Goal: Task Accomplishment & Management: Manage account settings

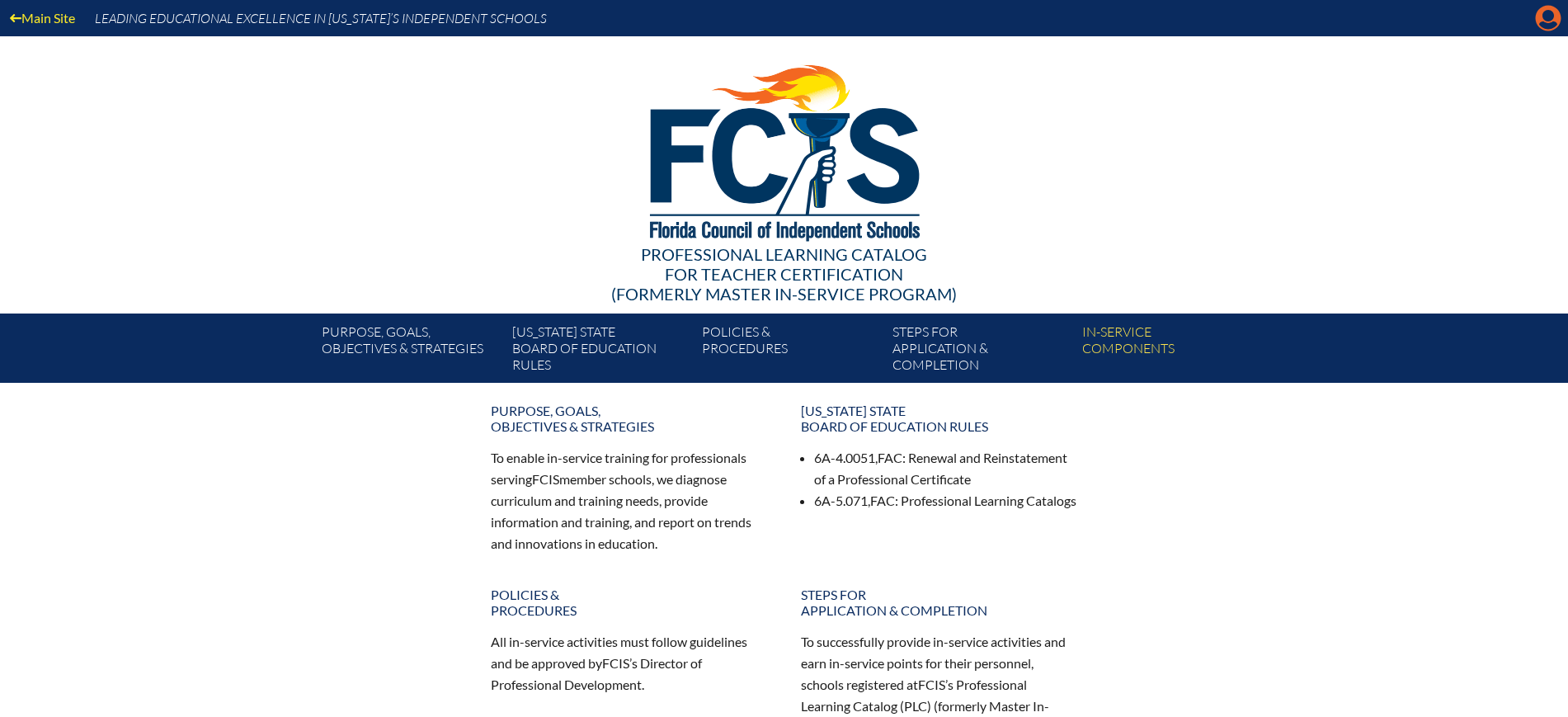
click at [1546, 17] on icon "Manage Account" at bounding box center [1548, 17] width 26 height 26
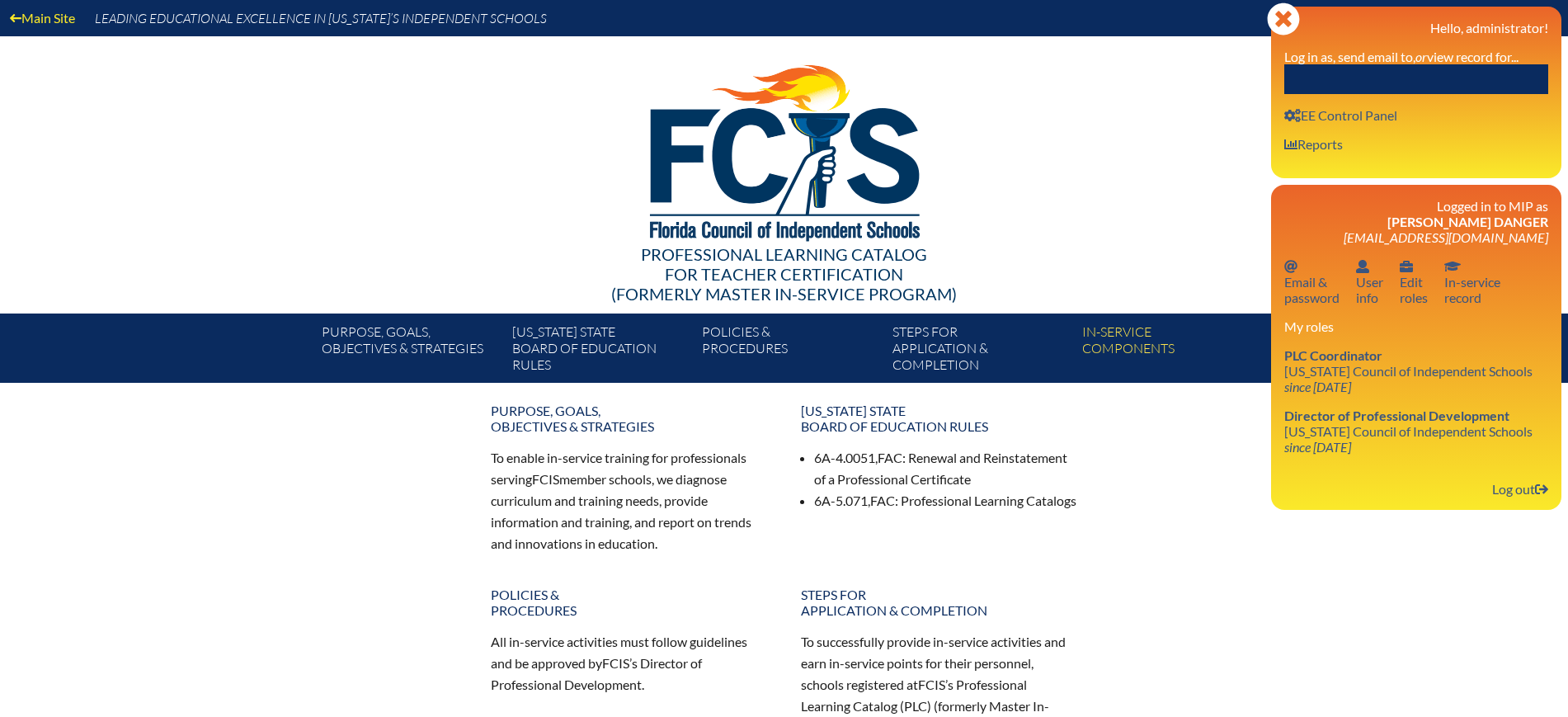
click at [1504, 68] on input "text" at bounding box center [1416, 79] width 264 height 30
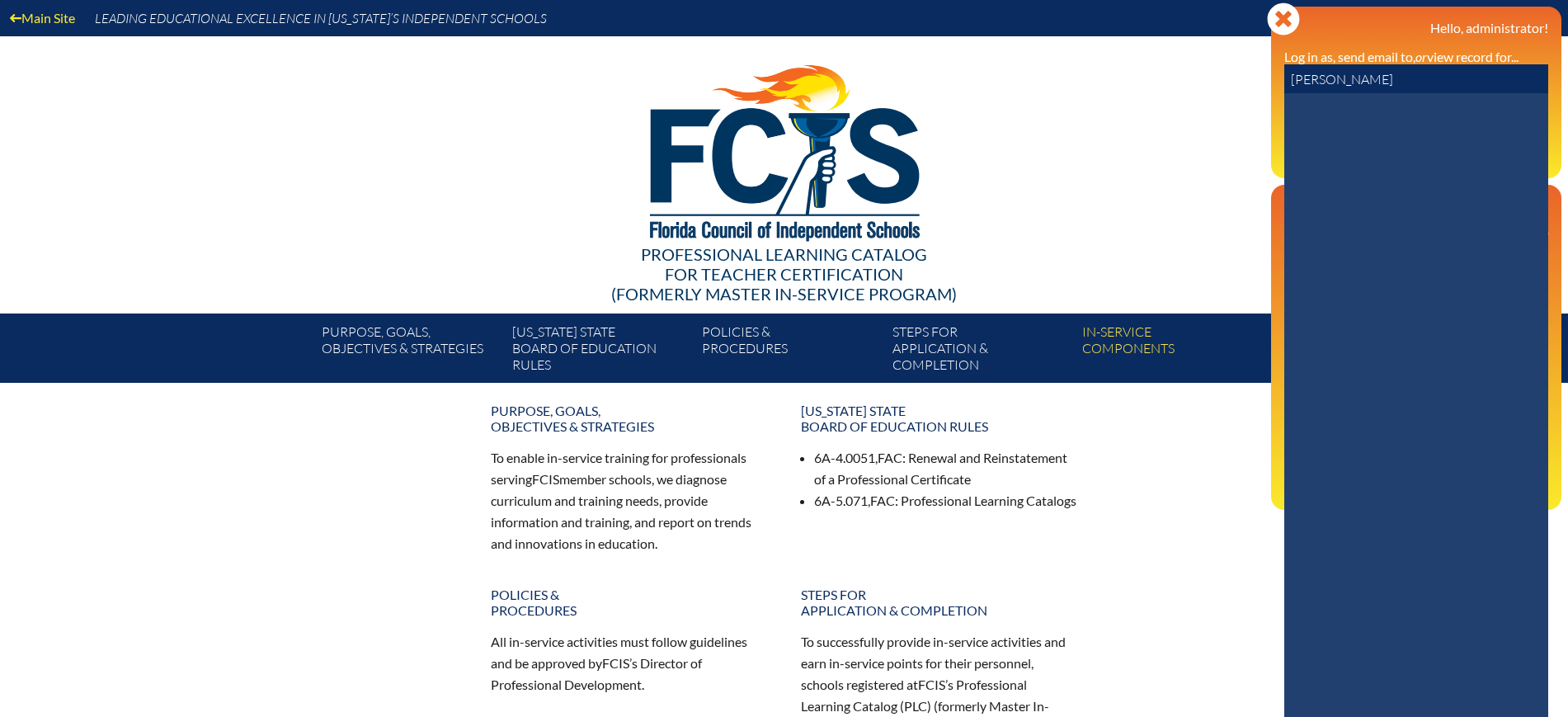
drag, startPoint x: 1297, startPoint y: 78, endPoint x: 1312, endPoint y: 79, distance: 15.0
click at [1297, 78] on input "[PERSON_NAME]" at bounding box center [1416, 79] width 264 height 30
click at [1305, 81] on input "[PERSON_NAME]" at bounding box center [1416, 79] width 264 height 30
drag, startPoint x: 1329, startPoint y: 81, endPoint x: 1260, endPoint y: 85, distance: 69.1
click at [1260, 85] on div "Main Site Leading Educational Excellence in [US_STATE]’s Independent Schools Pr…" at bounding box center [784, 192] width 1568 height 383
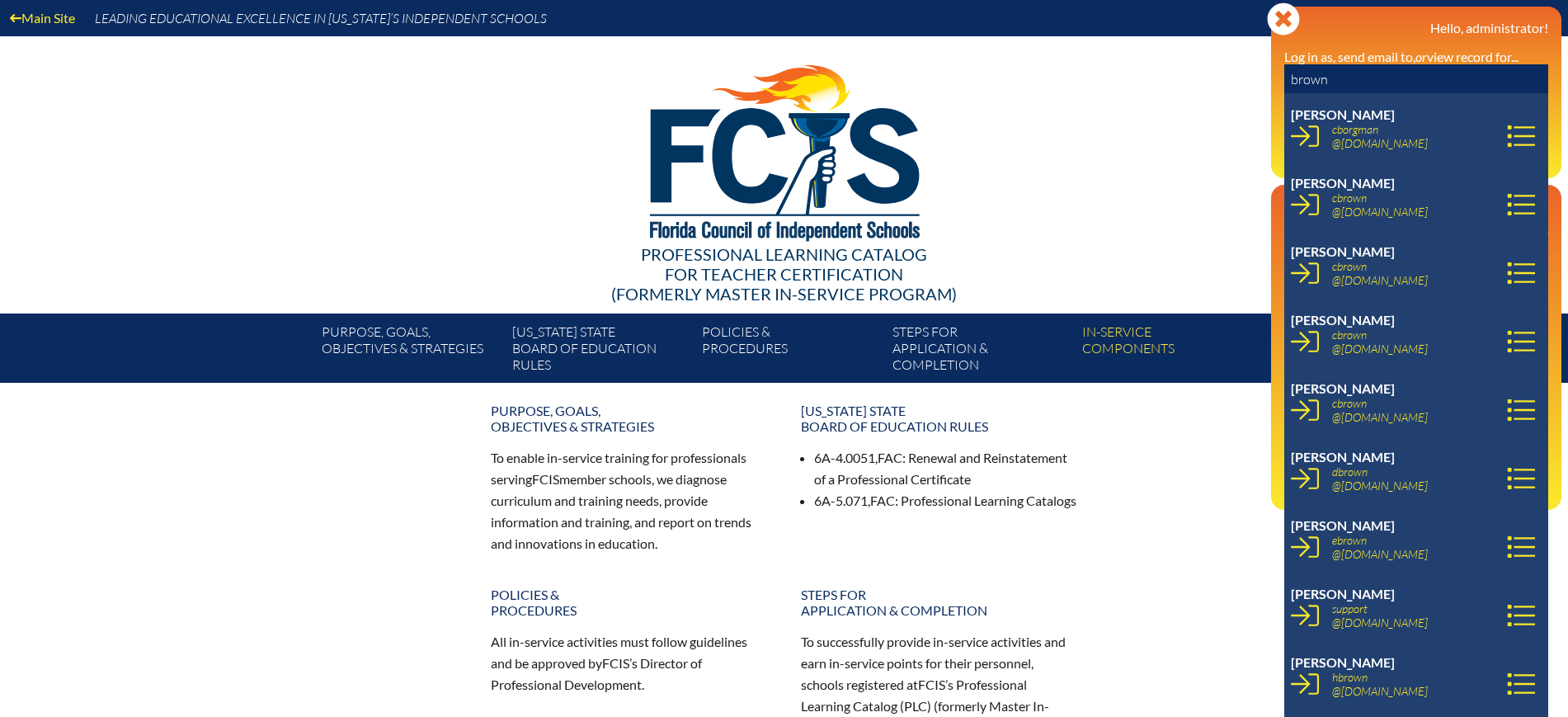
drag, startPoint x: 1347, startPoint y: 76, endPoint x: 1228, endPoint y: 66, distance: 119.4
click at [1228, 66] on div "Main Site Leading Educational Excellence in [US_STATE]’s Independent Schools Pr…" at bounding box center [784, 192] width 1568 height 383
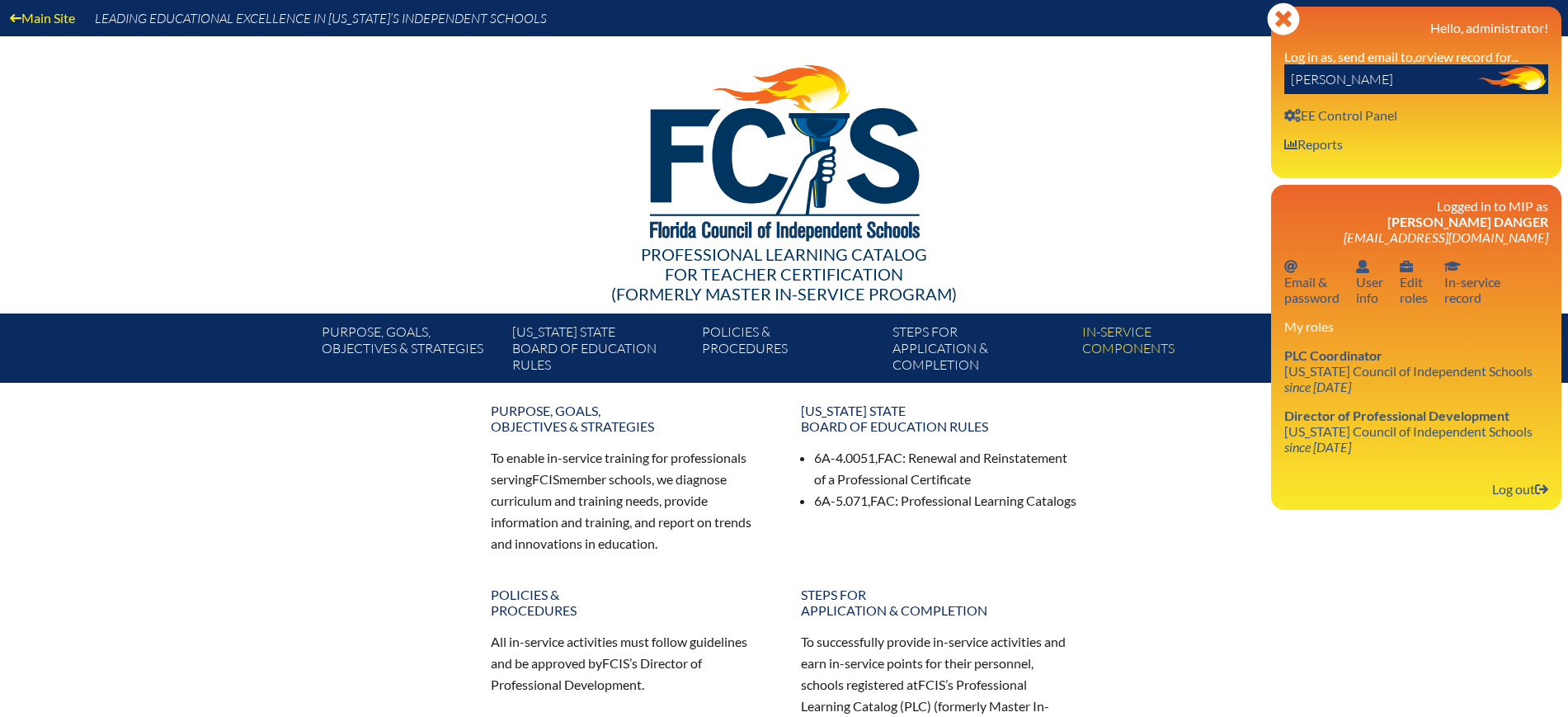
type input "[PERSON_NAME]"
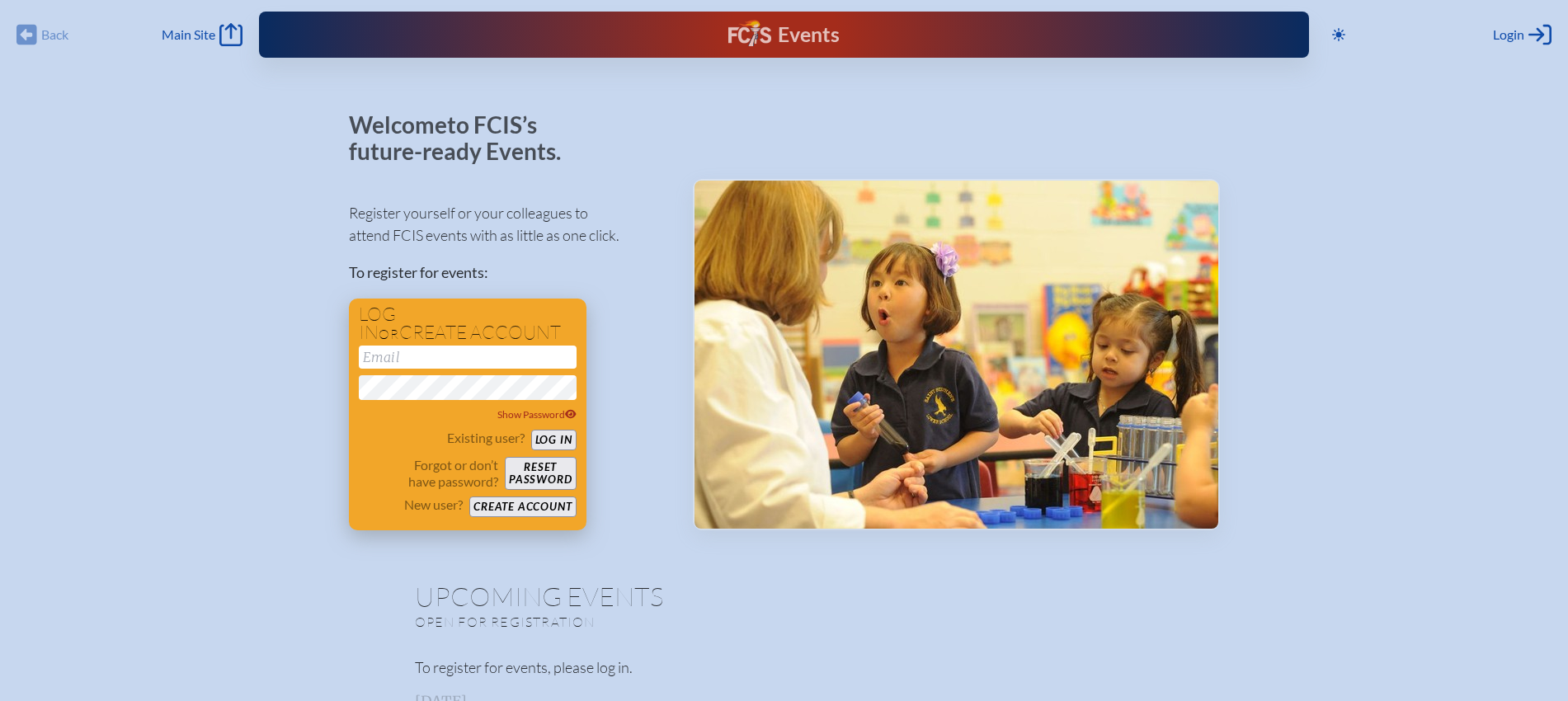
type input "[EMAIL_ADDRESS][DOMAIN_NAME]"
drag, startPoint x: 542, startPoint y: 438, endPoint x: 557, endPoint y: 424, distance: 20.5
click at [542, 438] on button "Log in" at bounding box center [554, 439] width 45 height 21
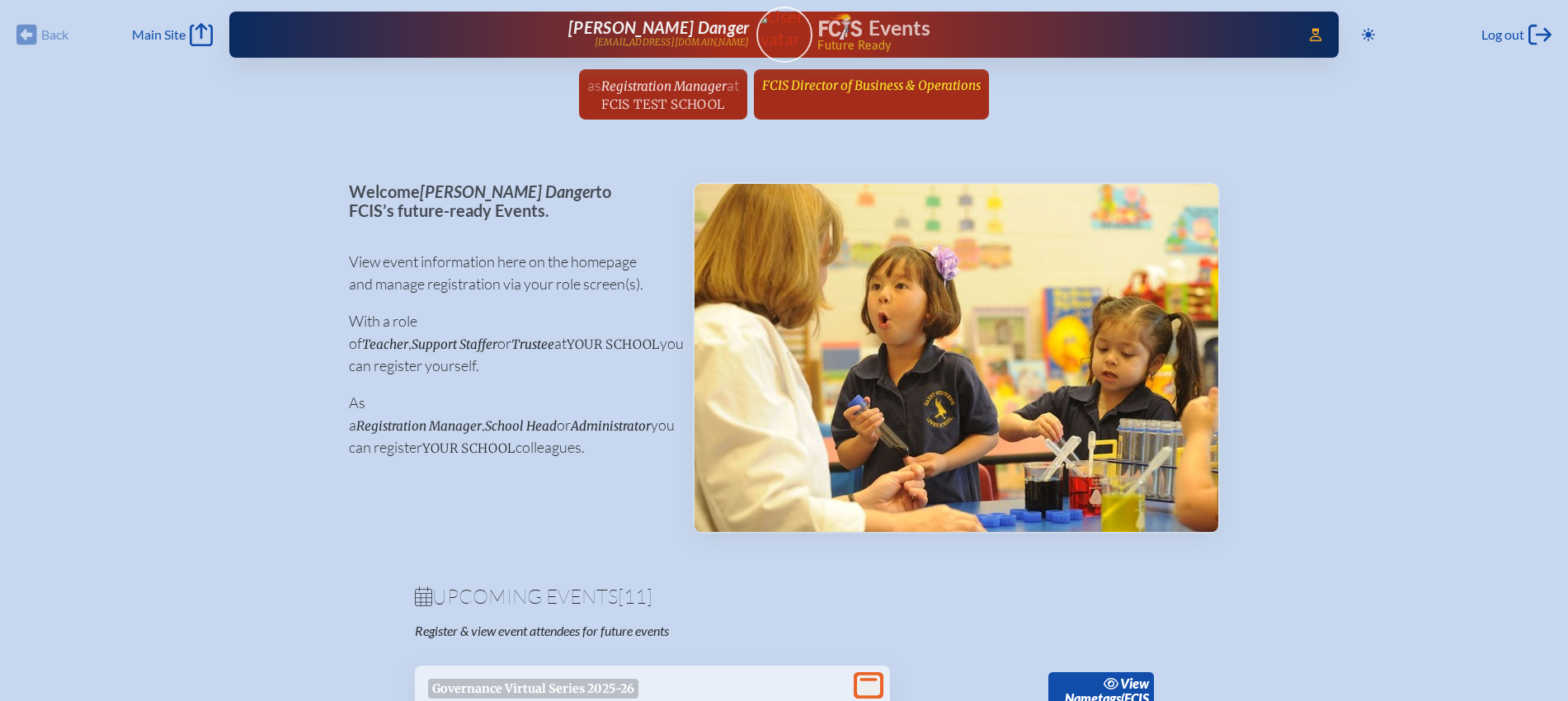
click at [881, 94] on link "FCIS Director of Business & Operations since February 4th, 2003" at bounding box center [871, 84] width 232 height 32
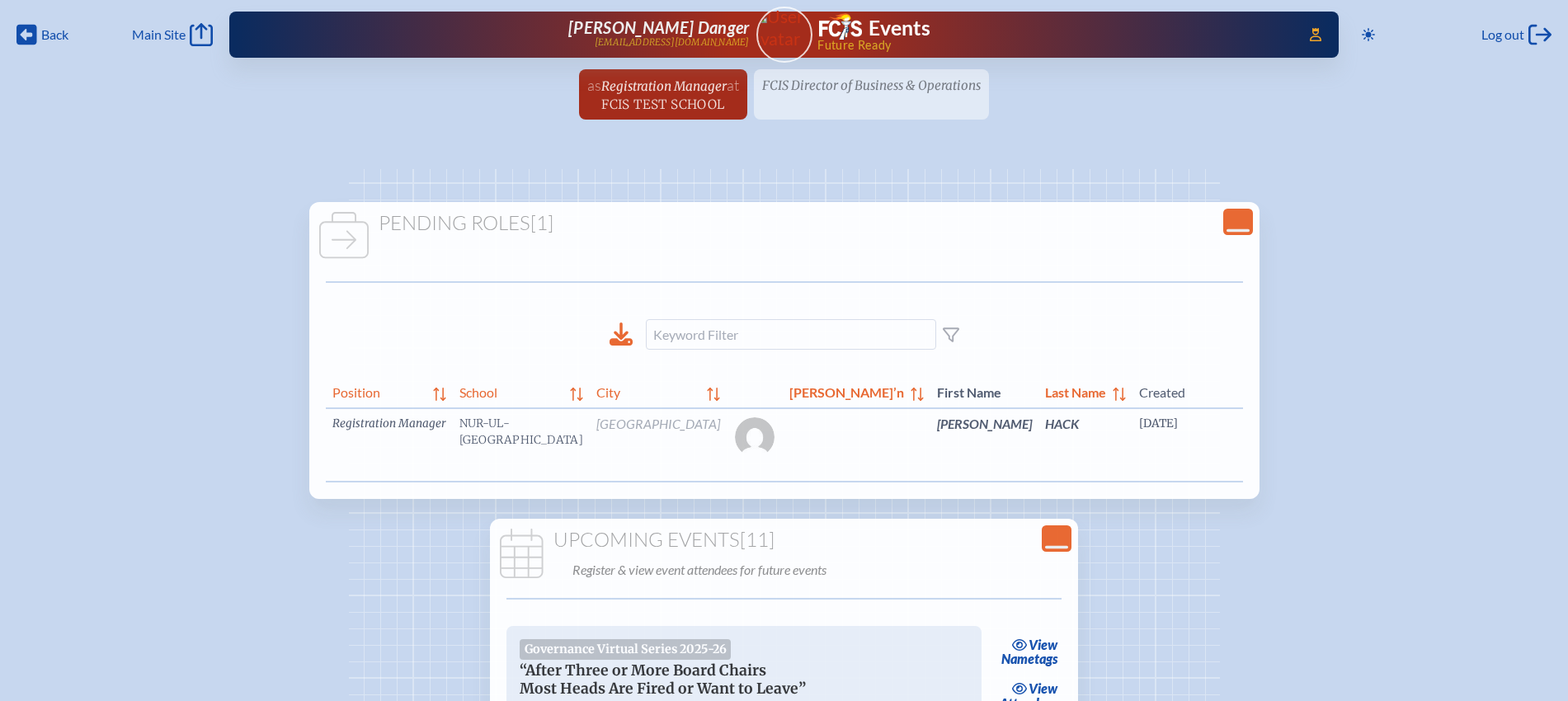
scroll to position [0, 74]
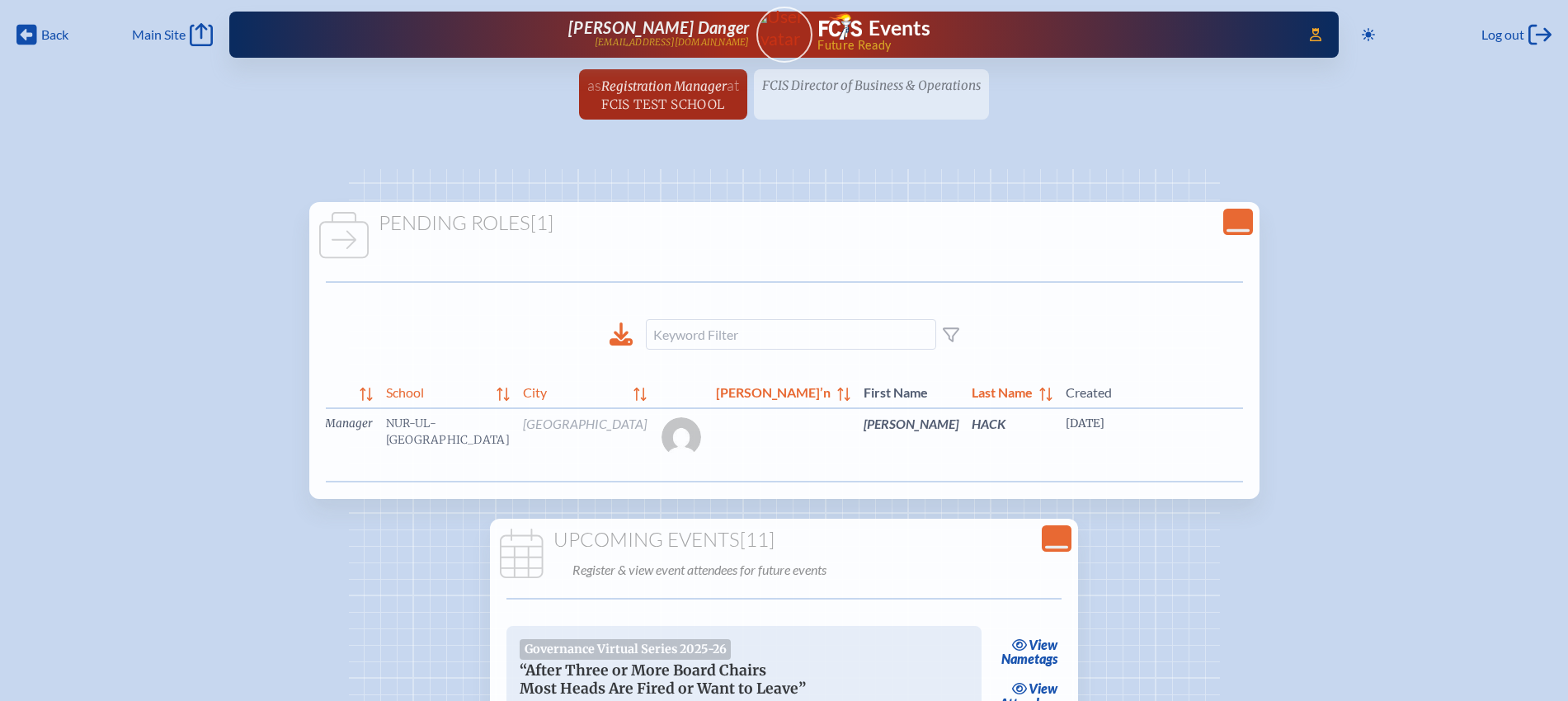
click at [1373, 456] on link "edit Person’s Details" at bounding box center [1400, 448] width 55 height 52
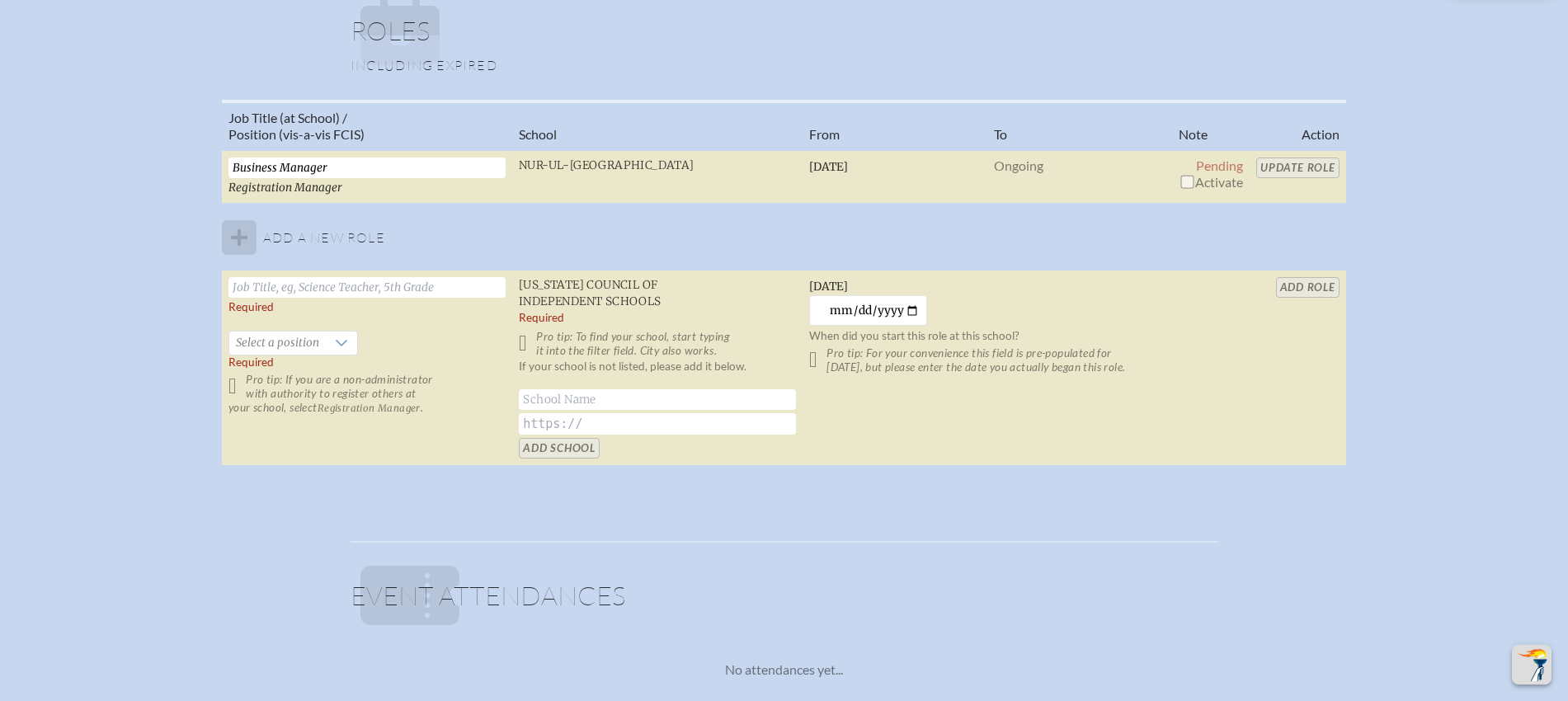
scroll to position [1143, 0]
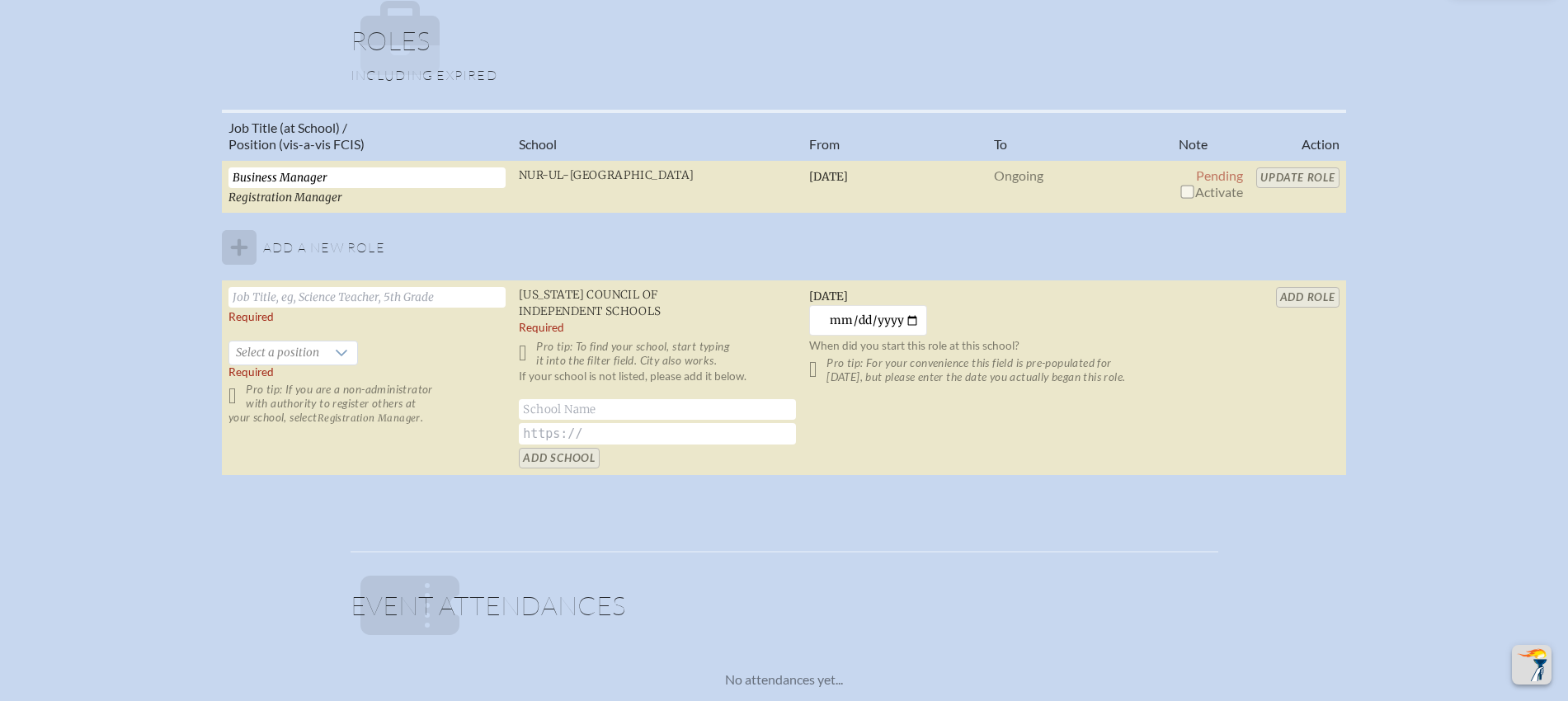
drag, startPoint x: 1205, startPoint y: 185, endPoint x: 1198, endPoint y: 194, distance: 11.4
click at [1205, 190] on span "Activate" at bounding box center [1210, 192] width 64 height 15
click at [1190, 188] on input "checkbox" at bounding box center [1187, 192] width 14 height 14
checkbox input "true"
click at [1277, 168] on input "Update Role" at bounding box center [1298, 177] width 84 height 21
